Goal: Navigation & Orientation: Find specific page/section

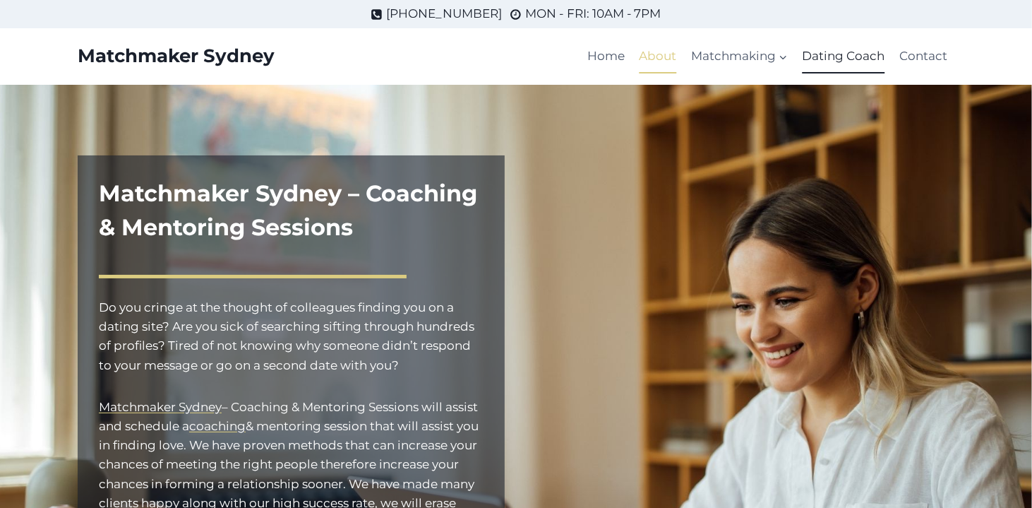
click at [668, 62] on link "About" at bounding box center [659, 57] width 52 height 34
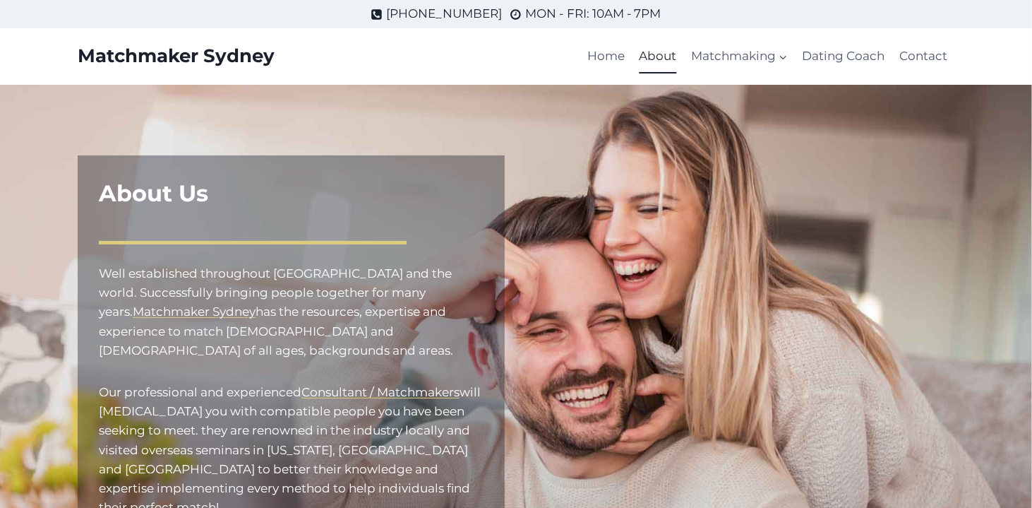
click at [895, 63] on link "Contact" at bounding box center [924, 57] width 62 height 34
